Goal: Task Accomplishment & Management: Use online tool/utility

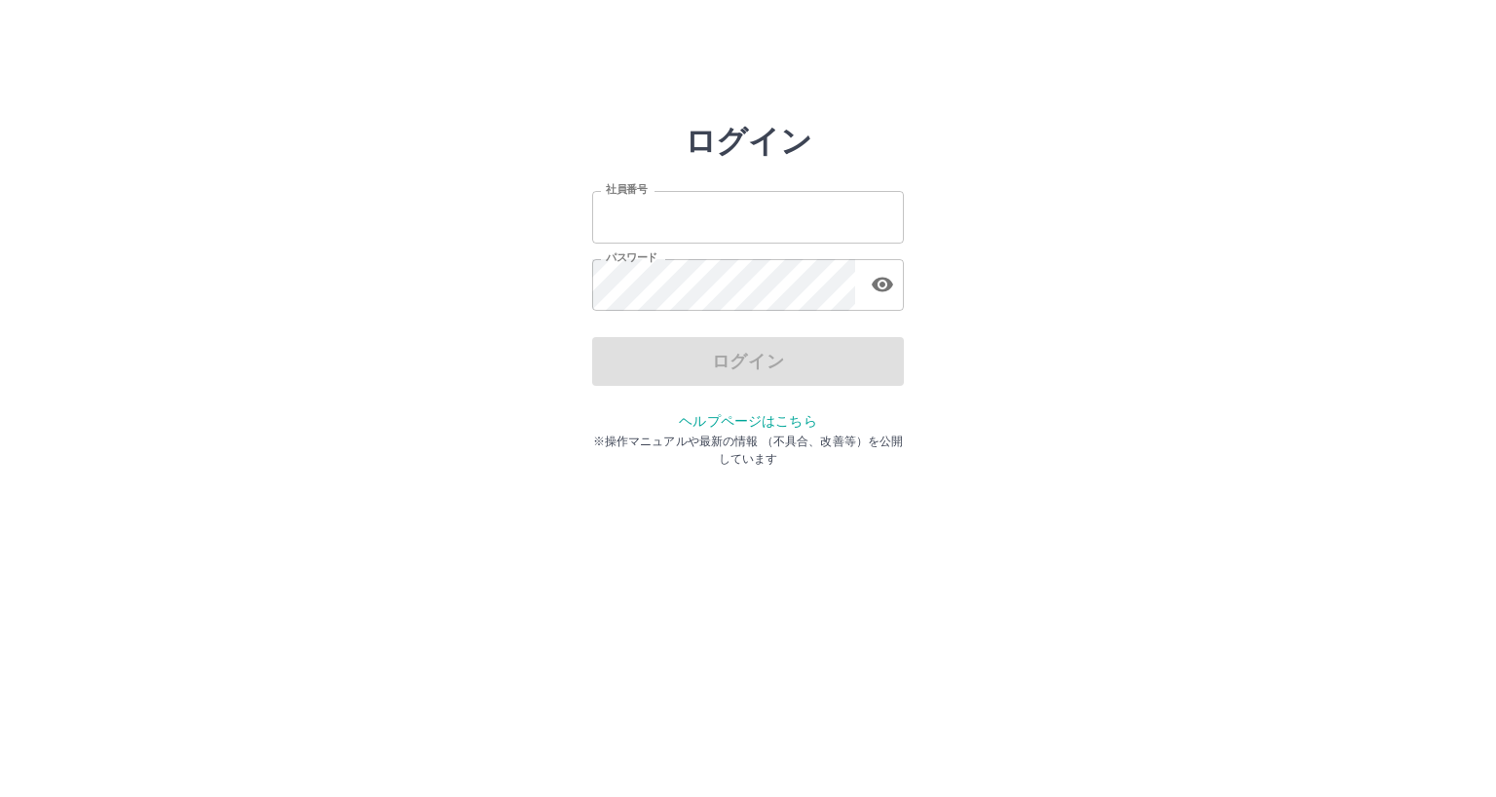
type input "*******"
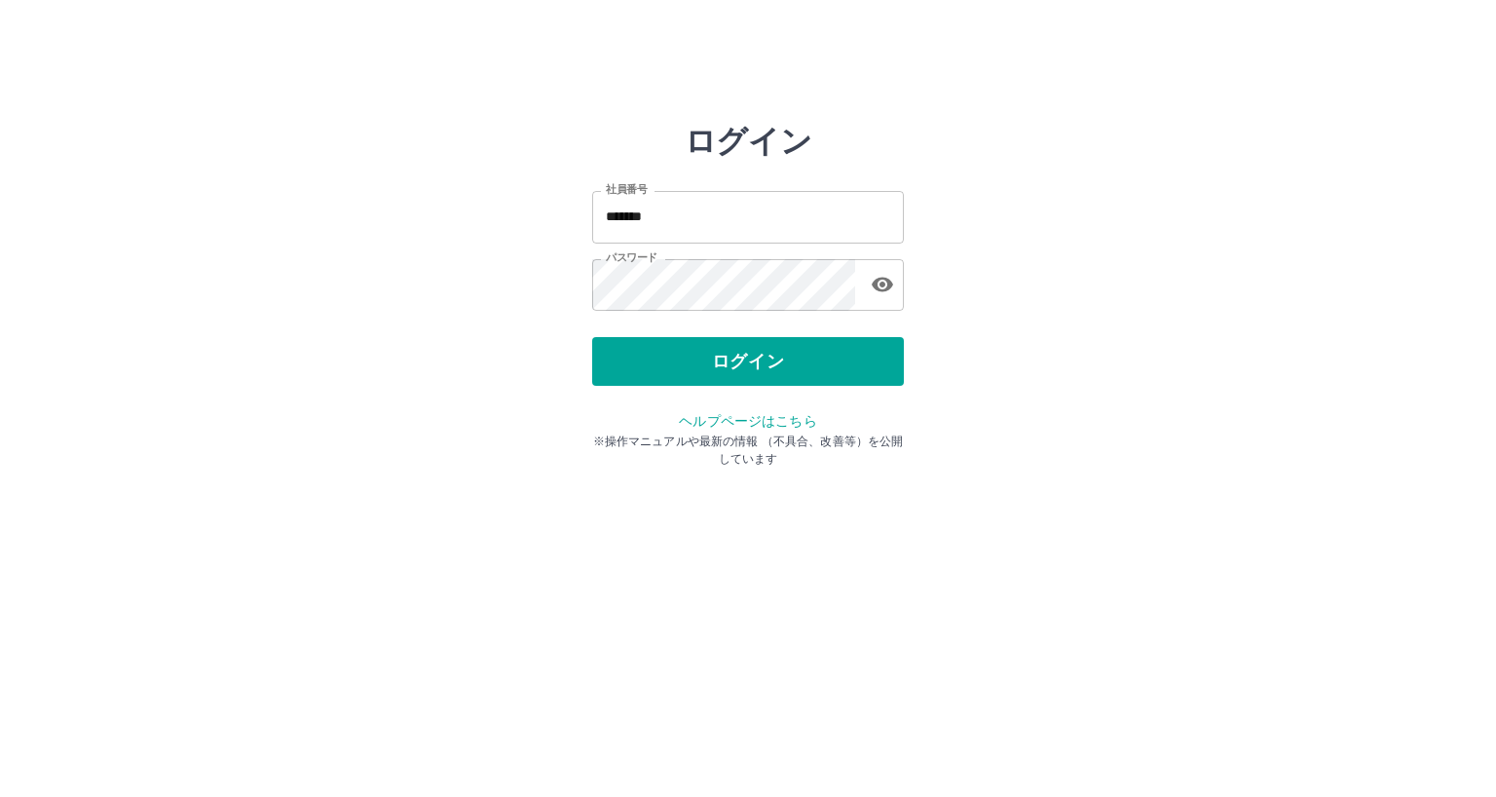
click at [659, 370] on div "ログイン" at bounding box center [748, 361] width 312 height 49
click at [659, 370] on button "ログイン" at bounding box center [748, 361] width 312 height 49
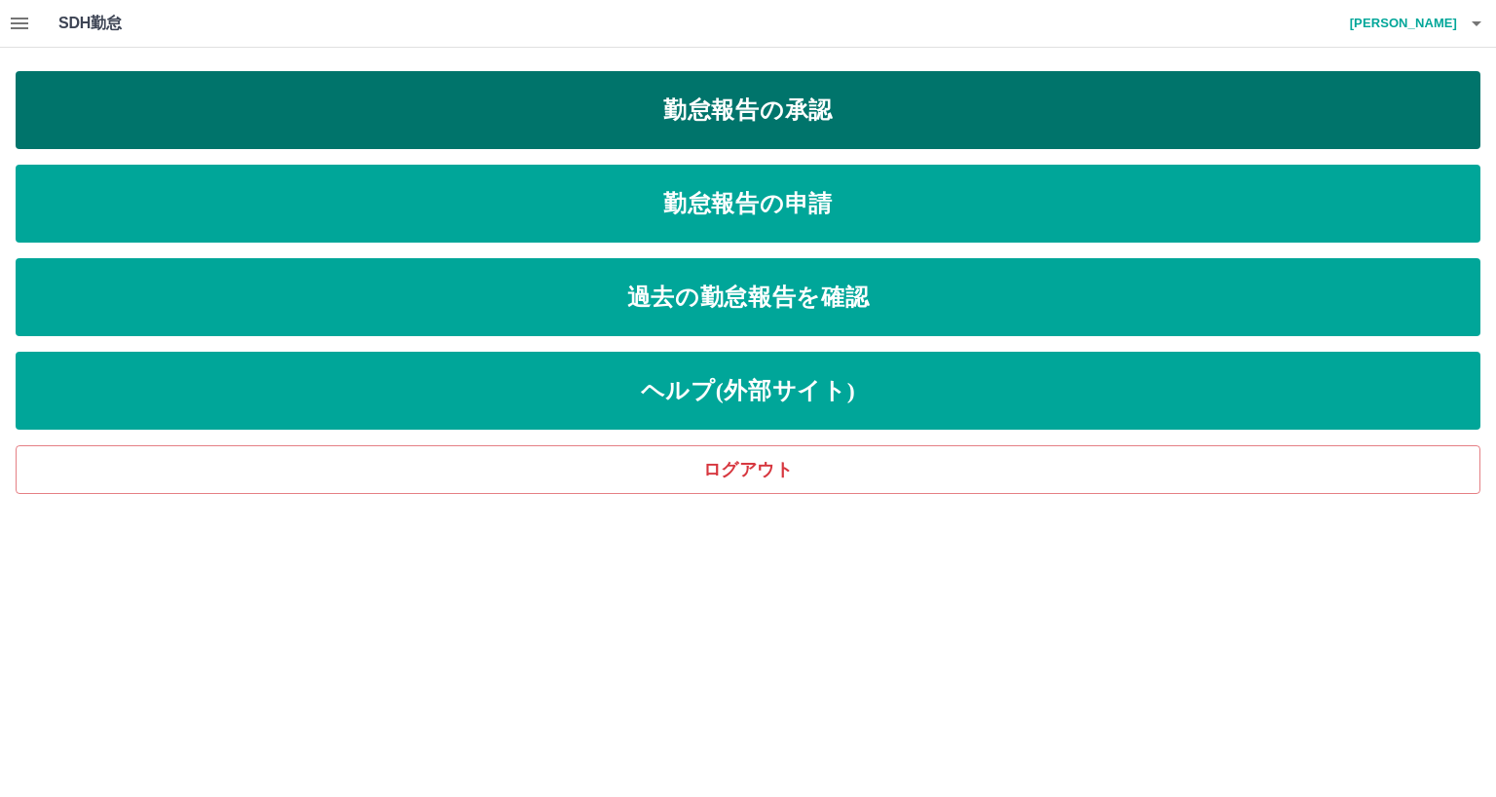
click at [651, 106] on link "勤怠報告の承認" at bounding box center [748, 110] width 1465 height 78
